Goal: Task Accomplishment & Management: Complete application form

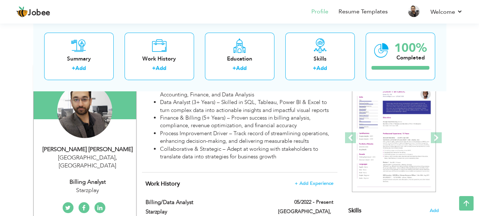
scroll to position [72, 0]
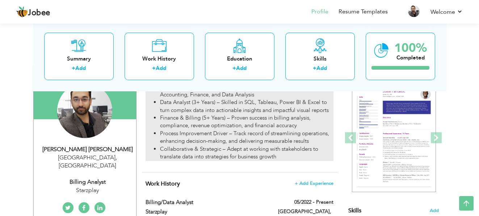
click at [183, 114] on li "Finance & Billing (5+ Years) – Proven success in billing analysis, compliance, …" at bounding box center [246, 122] width 173 height 16
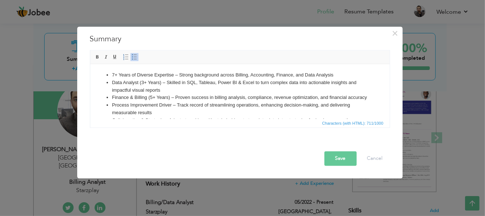
click at [217, 100] on li "Finance & Billing (5+ Years) – Proven success in billing analysis, compliance, …" at bounding box center [240, 98] width 256 height 8
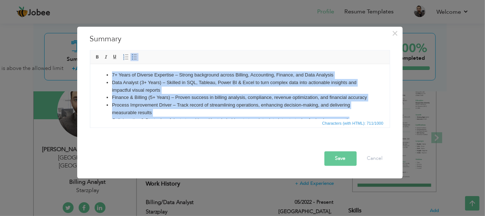
click at [199, 101] on li "Finance & Billing (5+ Years) – Proven success in billing analysis, compliance, …" at bounding box center [240, 98] width 256 height 8
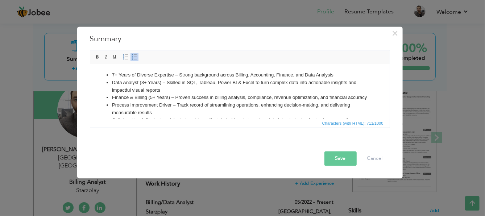
click at [212, 91] on li "Data Analyst (3+ Years) – Skilled in SQL, Tableau, Power BI & Excel to turn com…" at bounding box center [240, 86] width 256 height 15
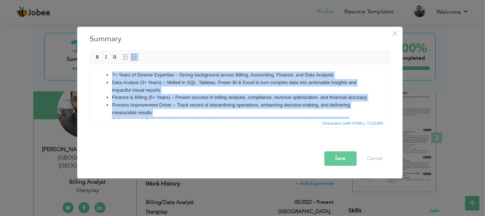
click at [235, 100] on li "Finance & Billing (5+ Years) – Proven success in billing analysis, compliance, …" at bounding box center [240, 98] width 256 height 8
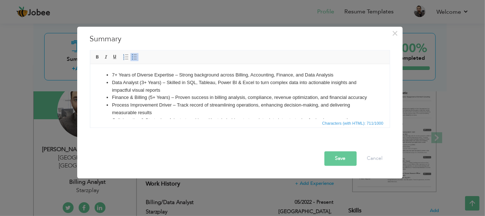
click at [252, 101] on li "Finance & Billing (5+ Years) – Proven success in billing analysis, compliance, …" at bounding box center [240, 98] width 256 height 8
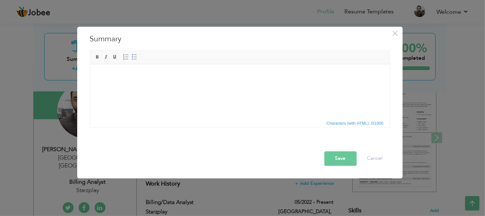
click at [181, 86] on html at bounding box center [239, 75] width 299 height 22
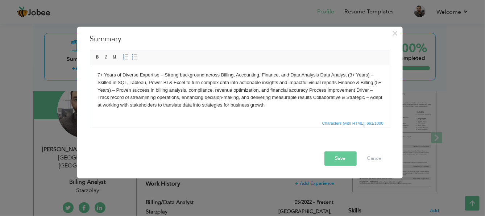
click at [330, 159] on button "Save" at bounding box center [340, 158] width 32 height 14
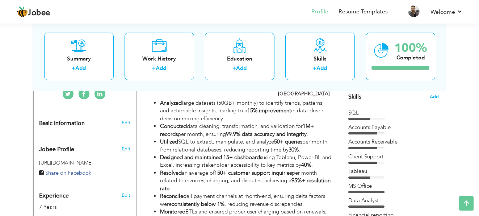
scroll to position [183, 0]
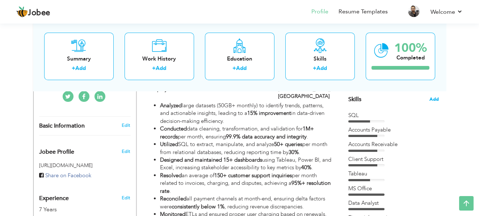
click at [435, 97] on span "Add" at bounding box center [434, 99] width 9 height 7
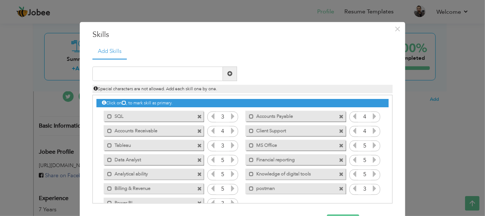
click at [231, 118] on icon at bounding box center [232, 116] width 7 height 7
click at [197, 130] on span at bounding box center [199, 131] width 5 height 5
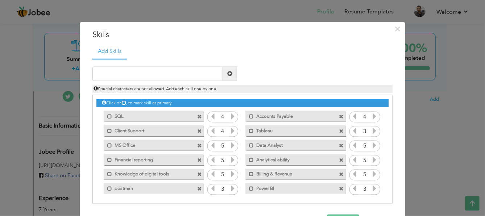
click at [197, 130] on span at bounding box center [199, 131] width 5 height 5
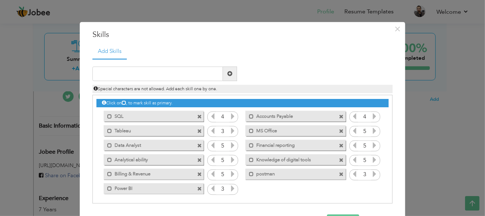
click at [339, 116] on span at bounding box center [341, 116] width 5 height 5
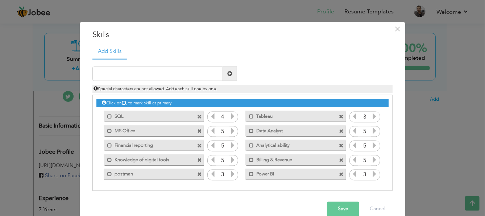
click at [197, 129] on span at bounding box center [199, 131] width 5 height 5
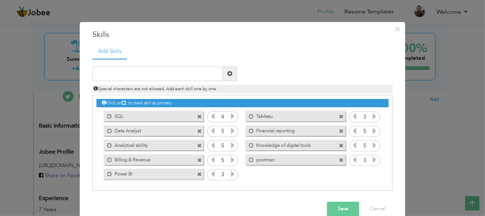
click at [198, 143] on span at bounding box center [199, 145] width 5 height 5
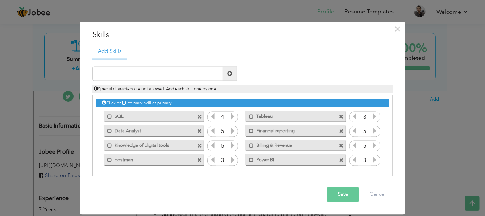
click at [200, 159] on span at bounding box center [199, 160] width 5 height 5
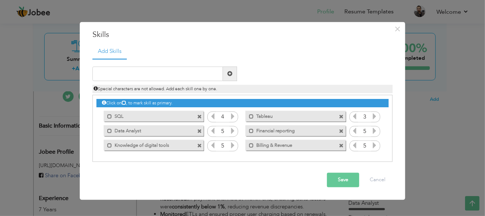
click at [200, 146] on span at bounding box center [199, 145] width 5 height 5
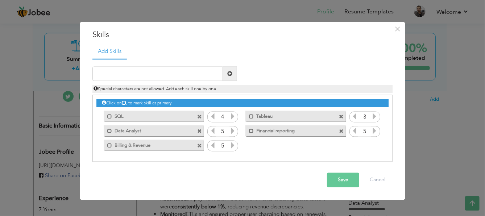
click at [198, 131] on span at bounding box center [199, 131] width 5 height 5
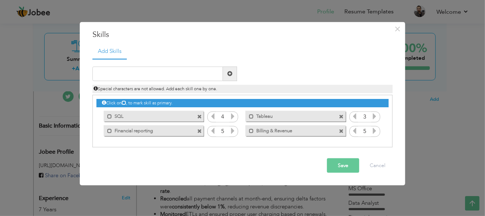
click at [199, 129] on span at bounding box center [199, 131] width 5 height 5
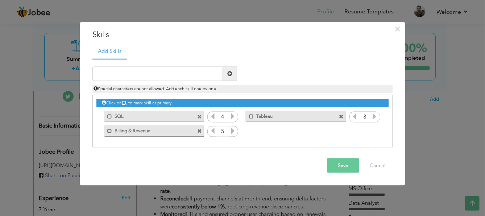
click at [198, 127] on span at bounding box center [200, 129] width 7 height 8
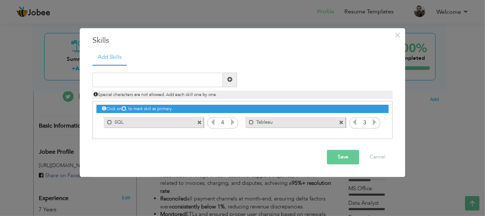
click at [198, 122] on span at bounding box center [199, 123] width 5 height 5
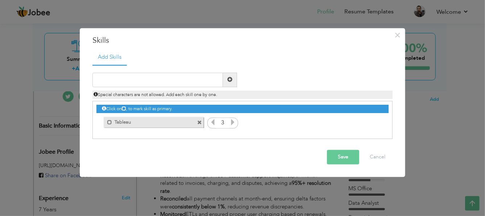
click at [198, 122] on span at bounding box center [199, 123] width 5 height 5
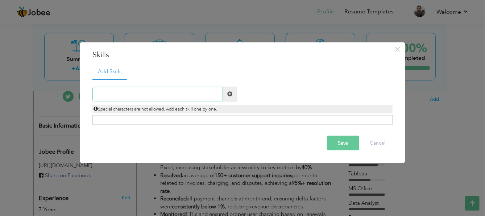
click at [116, 94] on input "text" at bounding box center [157, 94] width 130 height 14
paste input "Database querying"
type input "Database querying - SQL"
click at [232, 95] on span at bounding box center [229, 93] width 5 height 5
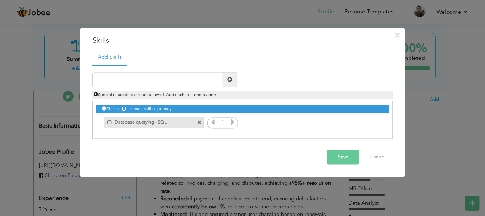
click at [233, 122] on icon at bounding box center [232, 122] width 7 height 7
click at [130, 83] on input "text" at bounding box center [157, 79] width 130 height 14
type input "T"
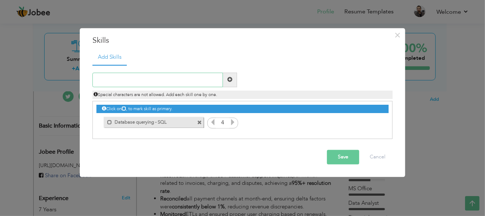
paste input "Data visualization skills"
type input "Data visualization Tools ( Tableau & Power BI)"
click at [230, 81] on span at bounding box center [229, 79] width 5 height 5
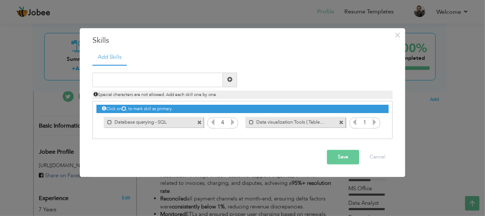
click at [372, 124] on icon at bounding box center [374, 122] width 7 height 7
click at [129, 82] on input "text" at bounding box center [157, 79] width 130 height 14
type input "Ms Office - Advance Excel"
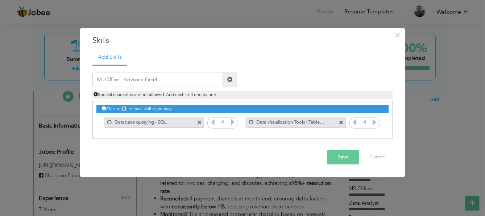
click at [230, 79] on span at bounding box center [229, 79] width 5 height 5
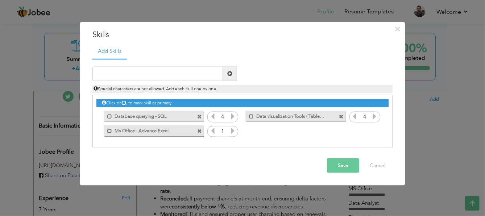
click at [234, 130] on icon at bounding box center [232, 130] width 7 height 7
click at [145, 74] on input "text" at bounding box center [157, 73] width 130 height 14
paste input "Data visualization and presentations Data analysis"
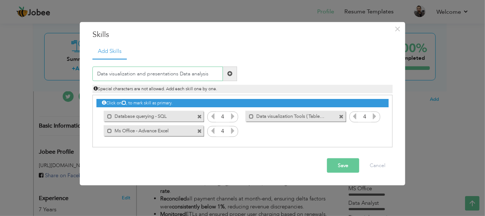
drag, startPoint x: 210, startPoint y: 72, endPoint x: 179, endPoint y: 73, distance: 30.8
click at [179, 73] on input "Data visualization and presentations Data analysis" at bounding box center [157, 73] width 130 height 14
type input "Data visualization and presentations"
click at [228, 72] on span at bounding box center [229, 73] width 5 height 5
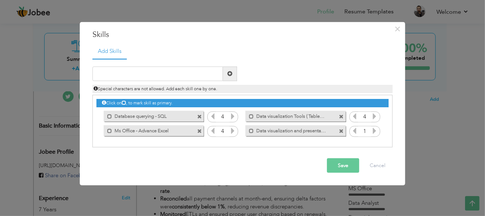
click at [378, 129] on div "1" at bounding box center [364, 131] width 31 height 11
click at [374, 130] on icon at bounding box center [374, 130] width 7 height 7
click at [170, 74] on input "text" at bounding box center [157, 73] width 130 height 14
paste input "Data analysis"
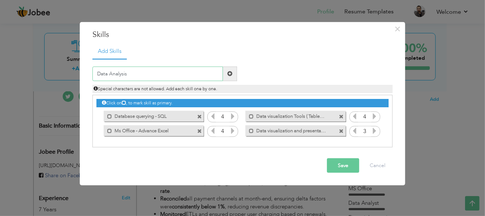
type input "Data Analysis"
click at [232, 72] on span at bounding box center [229, 73] width 5 height 5
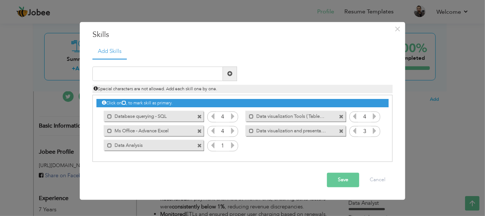
click at [233, 147] on icon at bounding box center [232, 145] width 7 height 7
click at [159, 77] on input "text" at bounding box center [157, 73] width 130 height 14
type input "Accounts Payable & Recei"
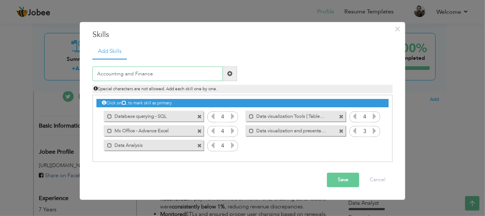
type input "Accounting and Finance"
click at [234, 70] on span at bounding box center [230, 73] width 14 height 14
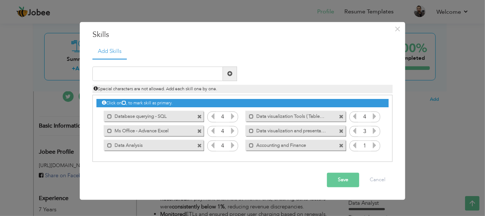
click at [374, 145] on icon at bounding box center [374, 145] width 7 height 7
click at [160, 75] on input "text" at bounding box center [157, 73] width 130 height 14
click at [345, 181] on button "Save" at bounding box center [343, 180] width 32 height 14
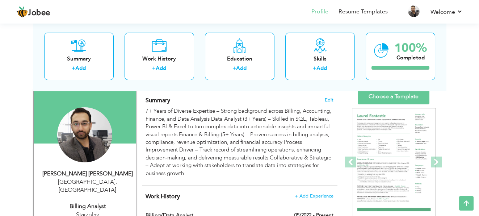
scroll to position [36, 0]
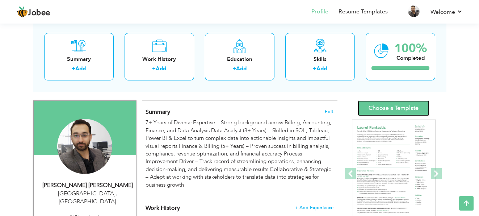
click at [387, 110] on link "Choose a Template" at bounding box center [394, 108] width 72 height 16
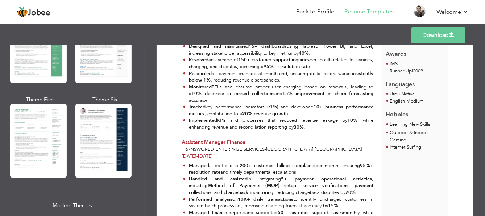
scroll to position [184, 0]
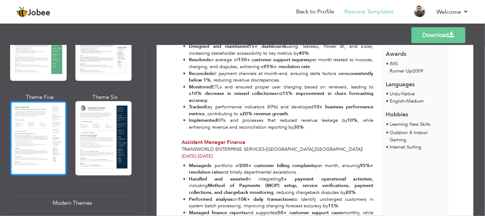
click at [33, 133] on div at bounding box center [38, 138] width 57 height 74
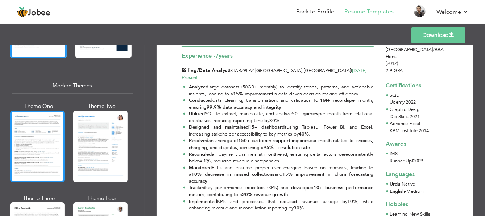
scroll to position [302, 0]
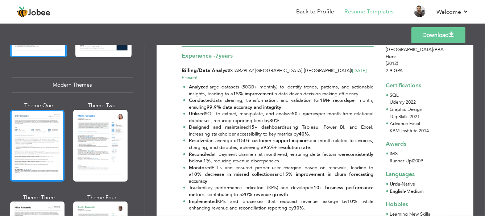
click at [47, 148] on div at bounding box center [37, 146] width 54 height 72
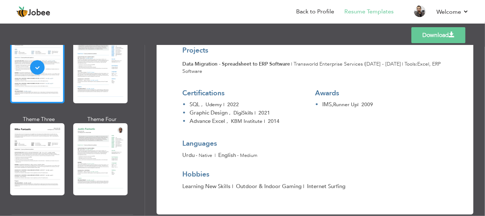
scroll to position [383, 0]
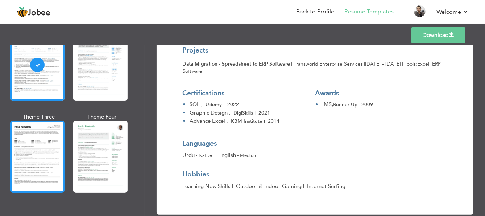
click at [48, 156] on div at bounding box center [37, 157] width 54 height 72
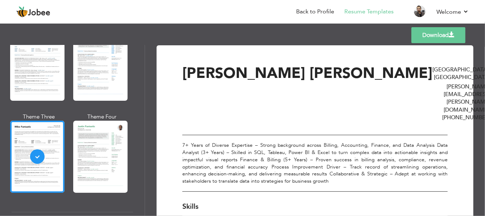
scroll to position [1, 0]
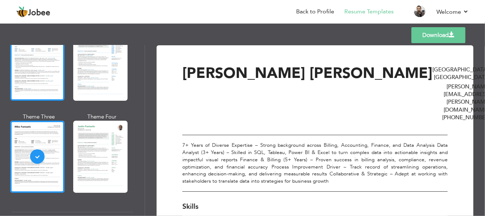
click at [32, 79] on div at bounding box center [37, 65] width 54 height 72
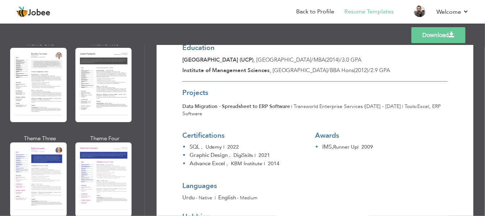
scroll to position [832, 0]
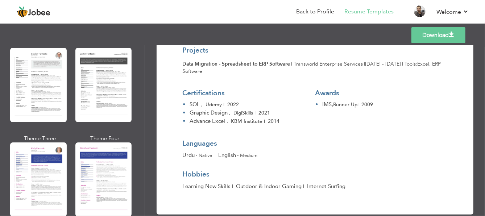
click at [435, 37] on link "Download" at bounding box center [438, 35] width 54 height 16
